Goal: Entertainment & Leisure: Consume media (video, audio)

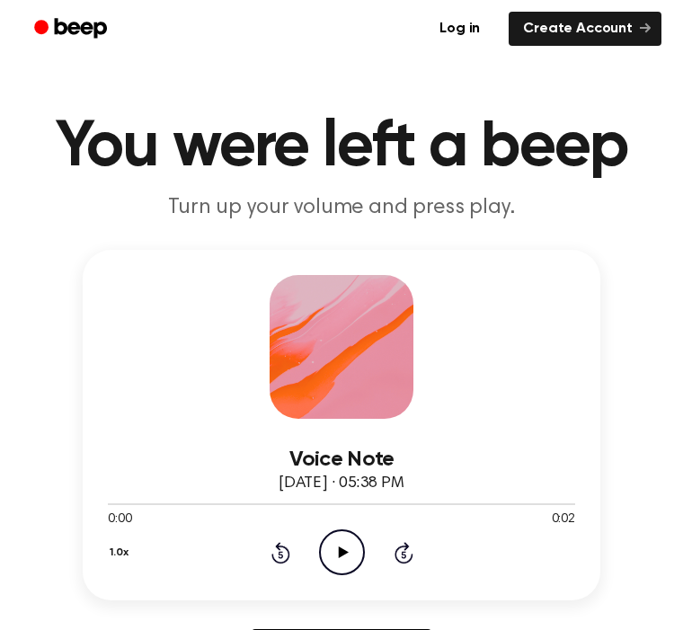
click at [335, 559] on icon "Play Audio" at bounding box center [342, 552] width 46 height 46
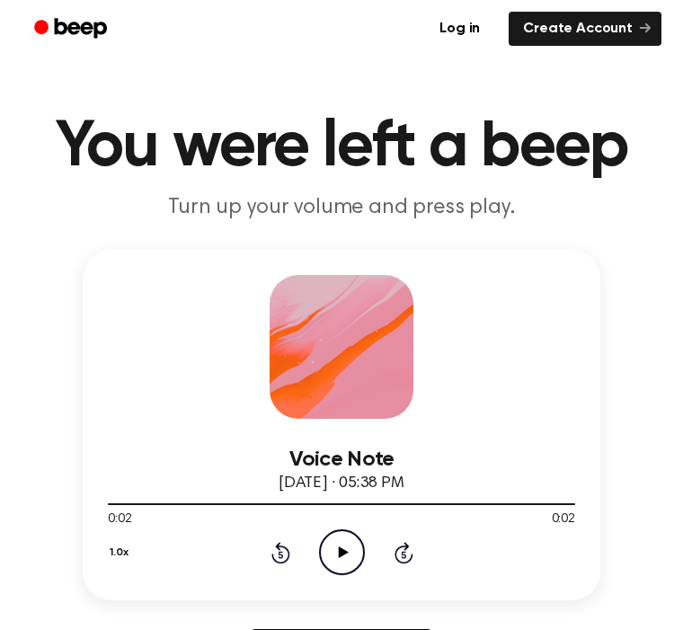
click at [346, 547] on icon "Play Audio" at bounding box center [342, 552] width 46 height 46
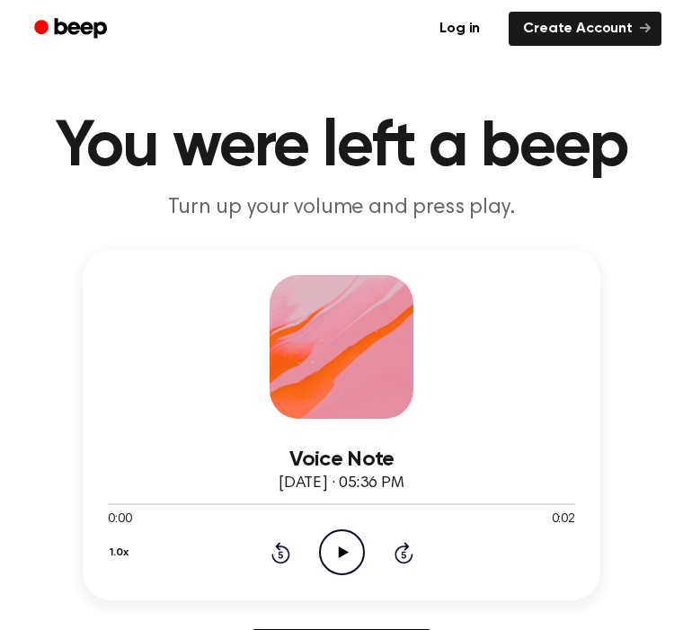
click at [349, 549] on icon "Play Audio" at bounding box center [342, 552] width 46 height 46
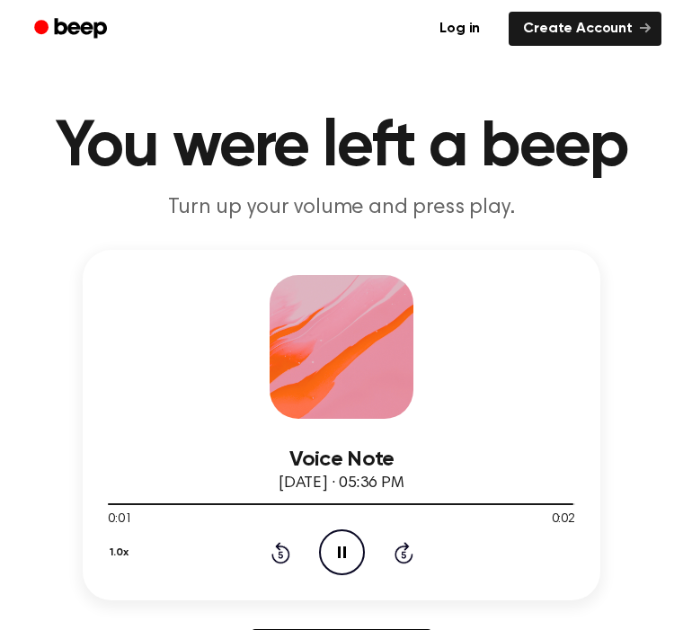
click at [336, 549] on icon "Pause Audio" at bounding box center [342, 552] width 46 height 46
click at [351, 556] on icon "Play Audio" at bounding box center [342, 552] width 46 height 46
click at [348, 559] on icon "Play Audio" at bounding box center [342, 552] width 46 height 46
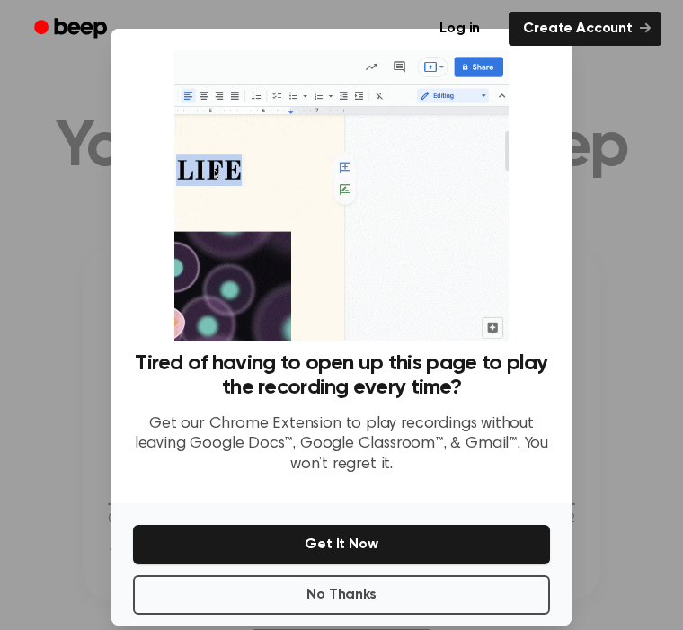
click at [388, 615] on button "No Thanks" at bounding box center [341, 595] width 417 height 40
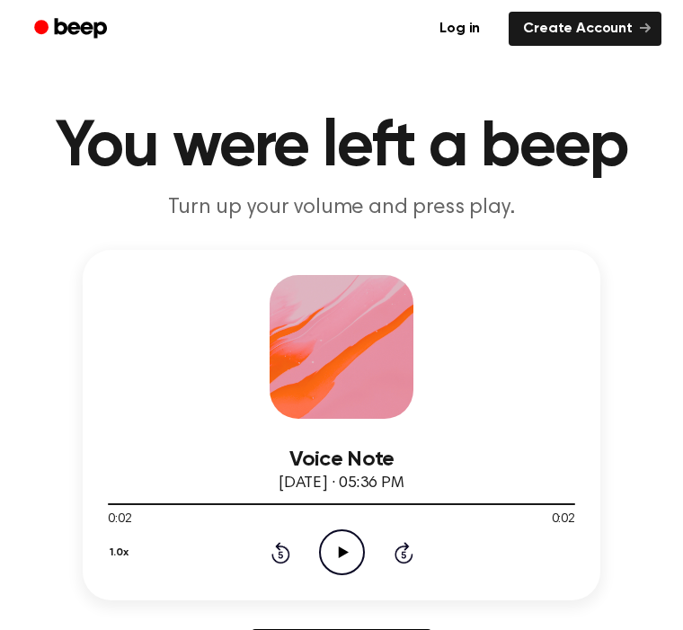
click at [351, 556] on icon "Play Audio" at bounding box center [342, 552] width 46 height 46
click at [349, 553] on icon "Pause Audio" at bounding box center [342, 552] width 46 height 46
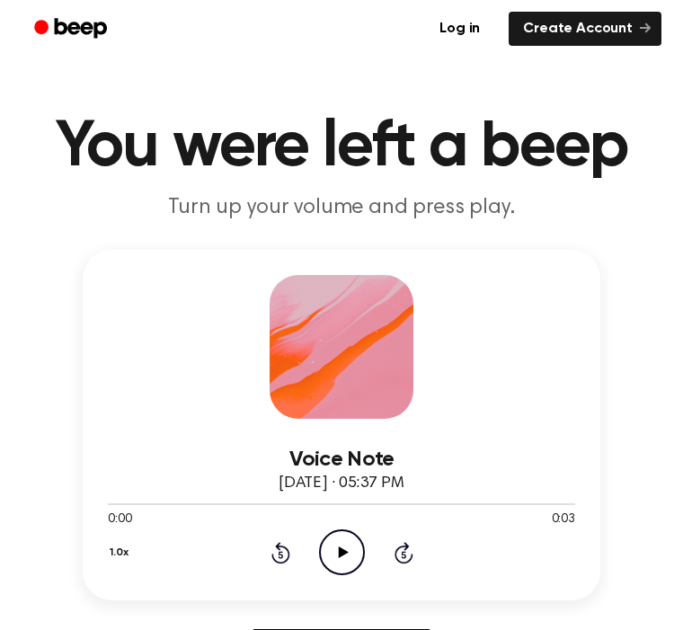
click at [352, 553] on icon "Play Audio" at bounding box center [342, 552] width 46 height 46
click at [360, 541] on circle at bounding box center [342, 552] width 44 height 44
click at [354, 542] on icon "Play Audio" at bounding box center [342, 552] width 46 height 46
click at [359, 556] on icon "Play Audio" at bounding box center [342, 552] width 46 height 46
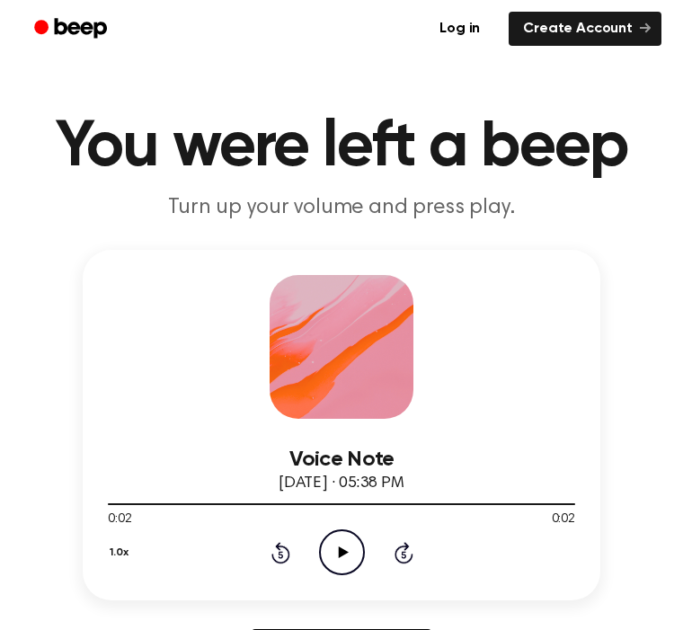
click at [326, 553] on icon "Play Audio" at bounding box center [342, 552] width 46 height 46
click at [335, 559] on icon "Play Audio" at bounding box center [342, 552] width 46 height 46
click at [323, 556] on icon "Play Audio" at bounding box center [342, 552] width 46 height 46
click at [342, 561] on icon "Pause Audio" at bounding box center [342, 552] width 46 height 46
click at [354, 548] on icon "Play Audio" at bounding box center [342, 552] width 46 height 46
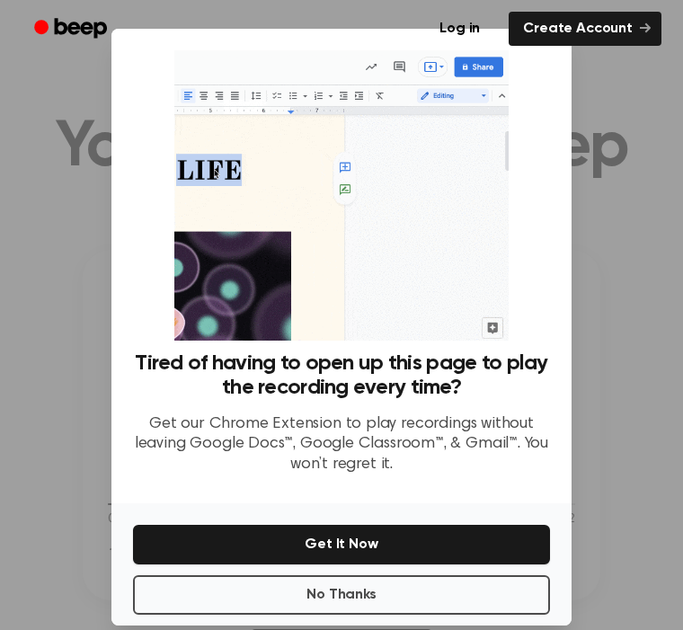
click at [422, 575] on button "No Thanks" at bounding box center [341, 595] width 417 height 40
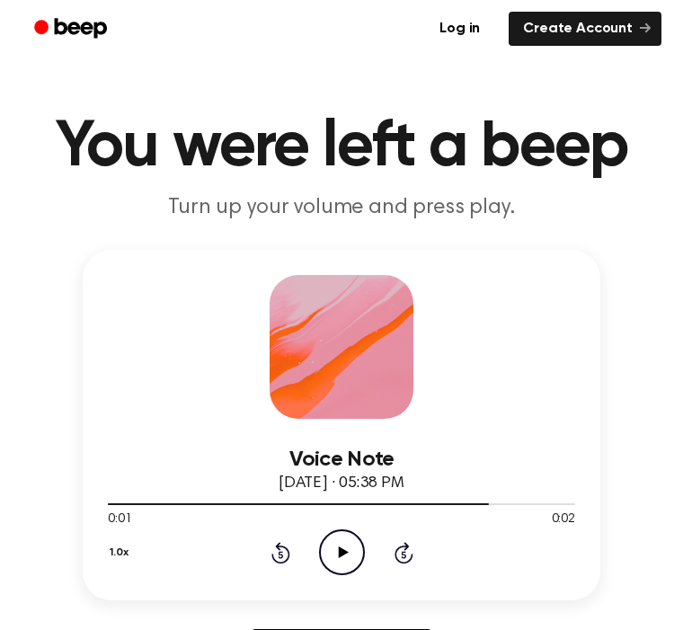
click at [325, 539] on icon "Play Audio" at bounding box center [342, 552] width 46 height 46
click at [333, 570] on icon "Play Audio" at bounding box center [342, 552] width 46 height 46
click at [335, 557] on icon "Pause Audio" at bounding box center [342, 552] width 46 height 46
click at [348, 561] on icon "Play Audio" at bounding box center [342, 552] width 46 height 46
click at [277, 546] on icon at bounding box center [280, 553] width 19 height 22
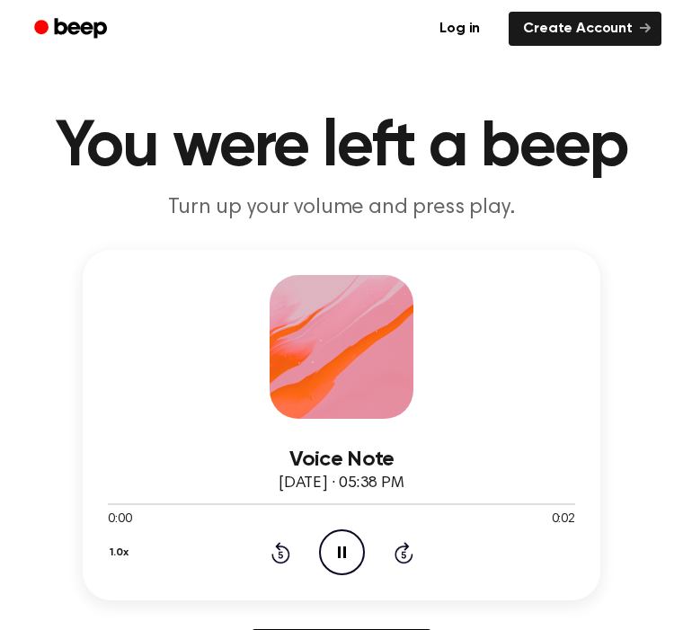
click at [275, 564] on div "1.0x Rewind 5 seconds Pause Audio Skip 5 seconds" at bounding box center [341, 552] width 467 height 46
click at [343, 551] on icon at bounding box center [342, 553] width 8 height 12
click at [333, 547] on icon "Play Audio" at bounding box center [342, 552] width 46 height 46
click at [341, 565] on icon "Play Audio" at bounding box center [342, 552] width 46 height 46
click at [343, 552] on icon at bounding box center [343, 553] width 10 height 12
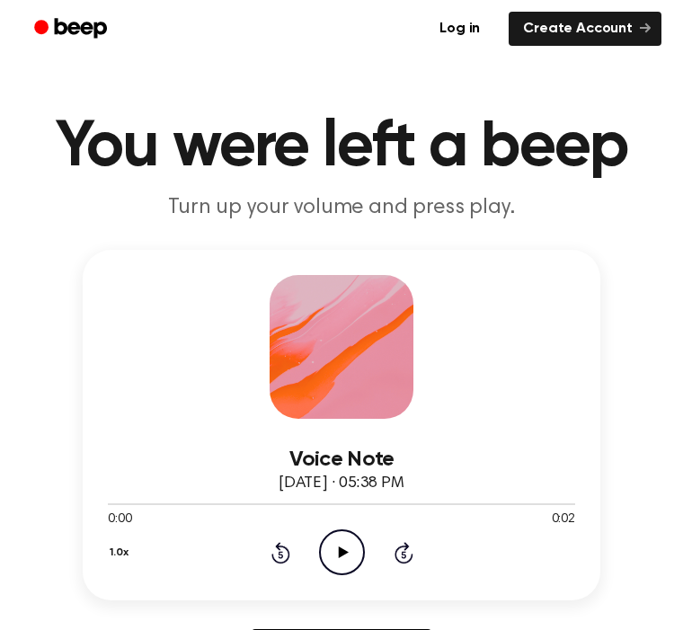
click at [344, 561] on icon "Play Audio" at bounding box center [342, 552] width 46 height 46
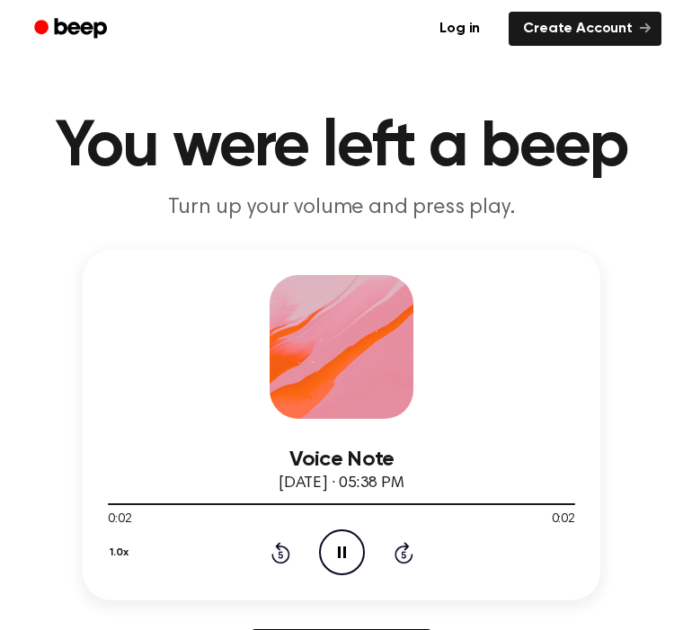
click at [342, 547] on icon "Pause Audio" at bounding box center [342, 552] width 46 height 46
click at [346, 554] on icon "Play Audio" at bounding box center [342, 552] width 46 height 46
click at [342, 548] on icon "Play Audio" at bounding box center [342, 552] width 46 height 46
click at [344, 556] on icon "Play Audio" at bounding box center [342, 552] width 46 height 46
click at [350, 556] on icon "Pause Audio" at bounding box center [342, 552] width 46 height 46
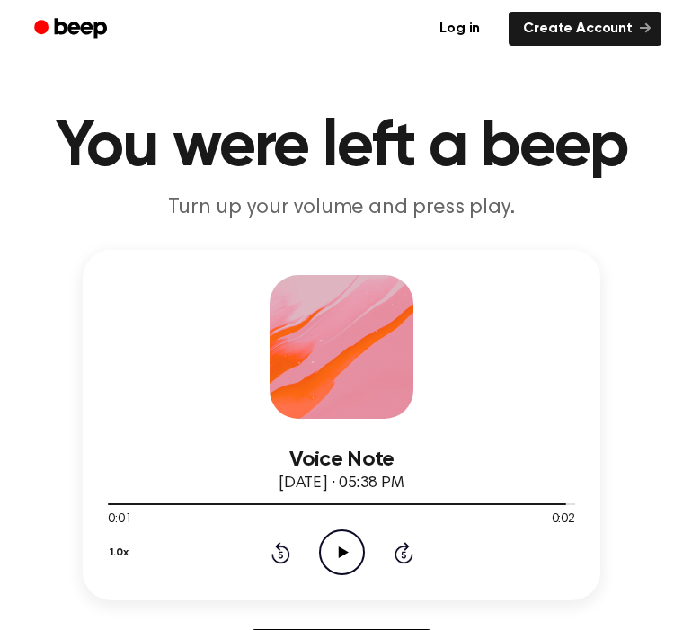
click at [353, 550] on icon "Play Audio" at bounding box center [342, 552] width 46 height 46
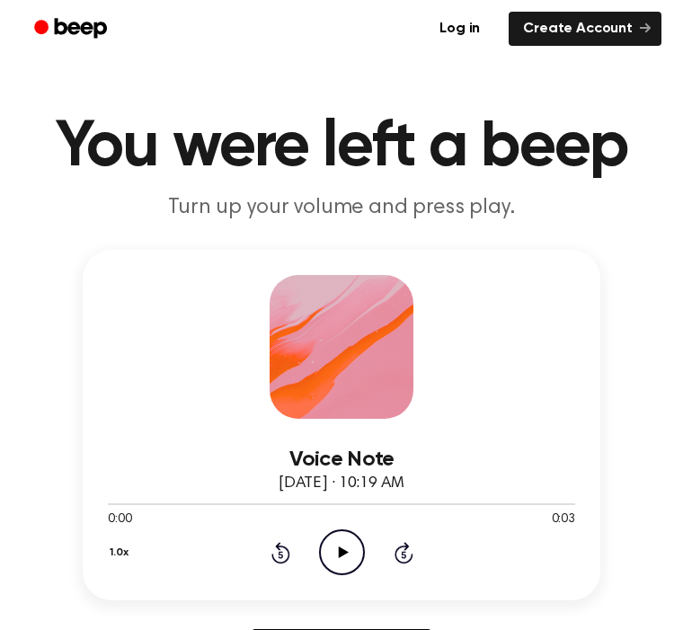
click at [335, 551] on icon "Play Audio" at bounding box center [342, 552] width 46 height 46
